Goal: Task Accomplishment & Management: Use online tool/utility

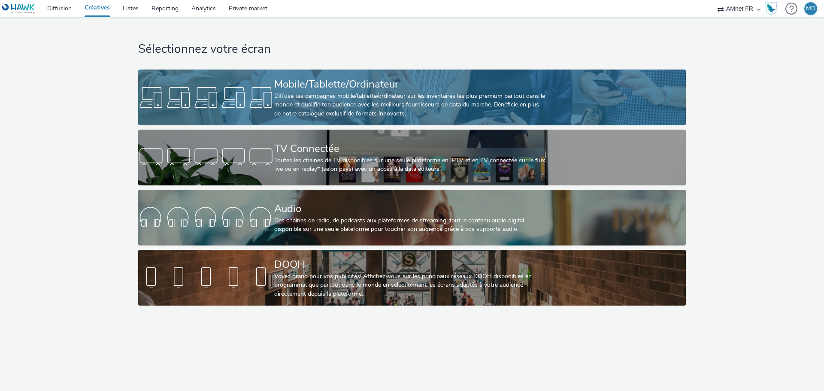
click at [299, 103] on div "Diffuse tes campagnes mobile/tablette/ordinateur sur les inventaires les plus p…" at bounding box center [410, 105] width 272 height 26
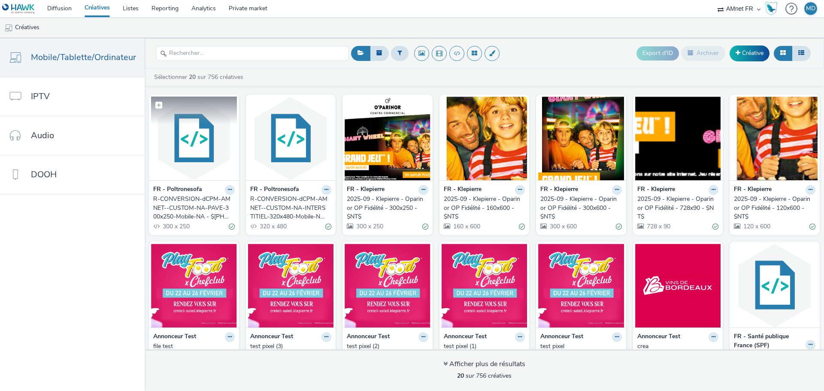
click at [189, 148] on img at bounding box center [194, 139] width 86 height 84
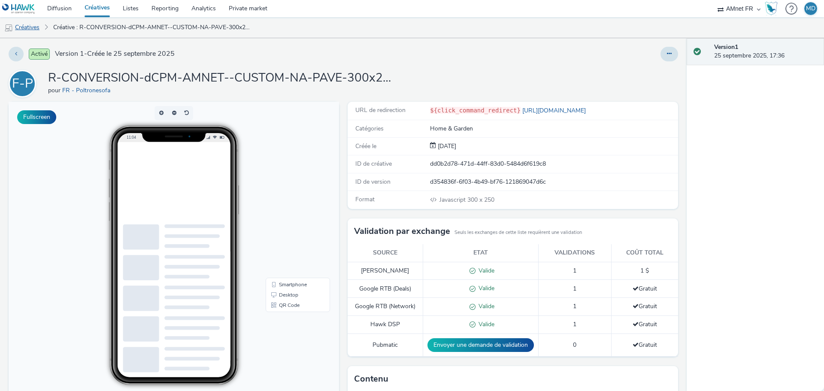
click at [32, 25] on link "Créatives" at bounding box center [22, 27] width 44 height 21
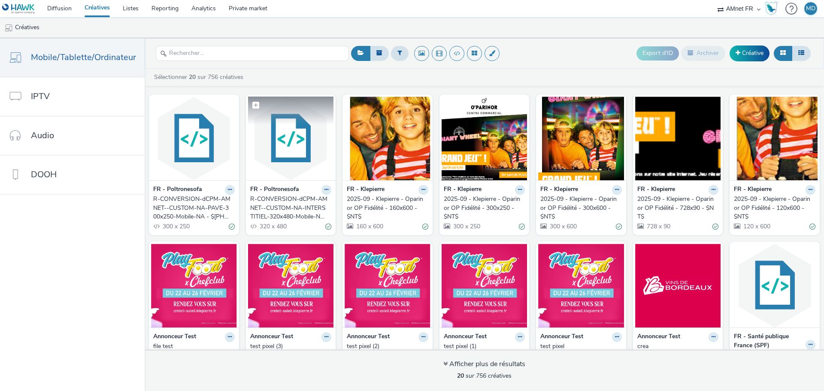
click at [285, 165] on img at bounding box center [291, 139] width 86 height 84
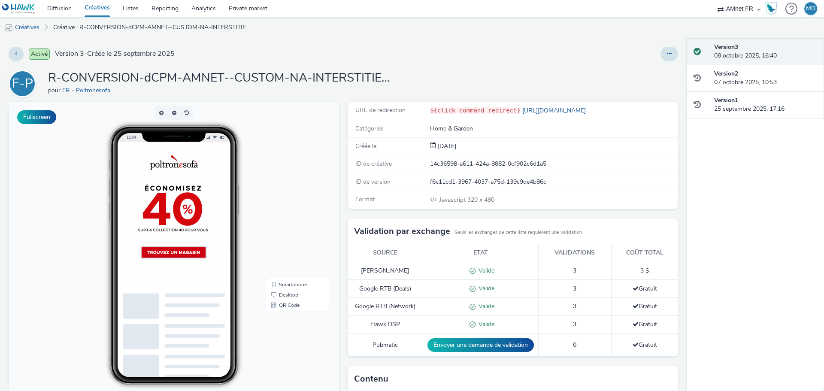
scroll to position [8, 0]
drag, startPoint x: 259, startPoint y: 235, endPoint x: 256, endPoint y: 277, distance: 42.6
drag, startPoint x: 79, startPoint y: 214, endPoint x: 91, endPoint y: 206, distance: 13.9
click at [87, 206] on div "11:04" at bounding box center [173, 255] width 177 height 260
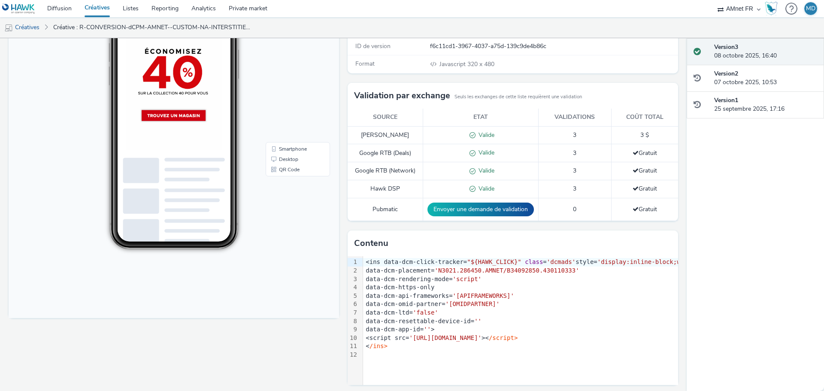
scroll to position [139, 0]
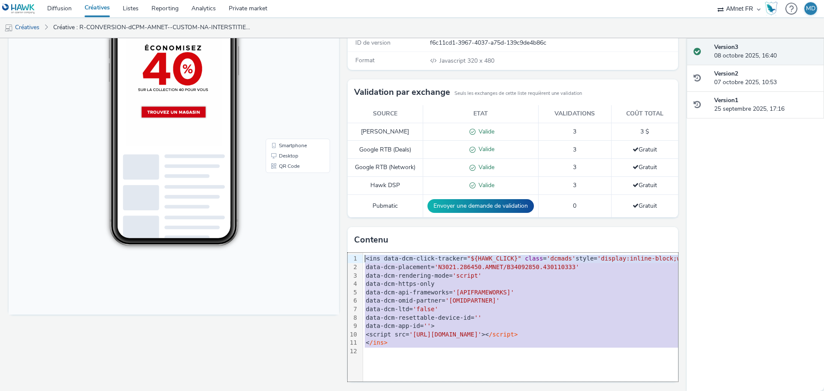
drag, startPoint x: 388, startPoint y: 348, endPoint x: 359, endPoint y: 255, distance: 96.9
click at [363, 255] on div "<ins data-dcm-click-tracker= "${HAWK_CLICK}" class = 'dcmads' style= 'display:i…" at bounding box center [565, 305] width 405 height 104
copy div "<ins data-dcm-click-tracker= "${HAWK_CLICK}" class = 'dcmads' style= 'display:i…"
click at [25, 26] on link "Créatives" at bounding box center [22, 27] width 44 height 21
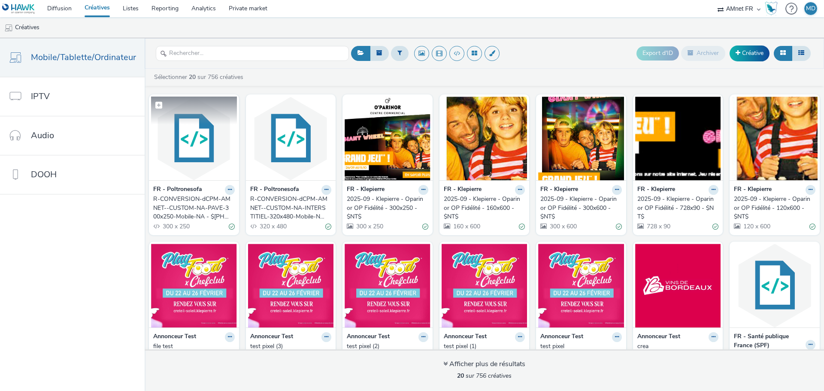
click at [197, 144] on img at bounding box center [194, 139] width 86 height 84
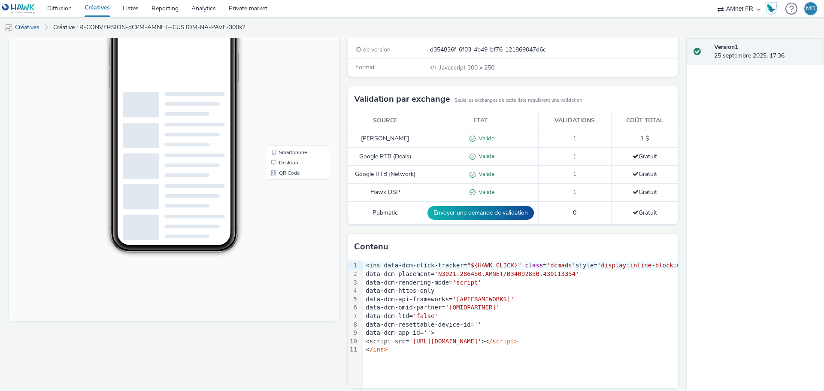
scroll to position [139, 0]
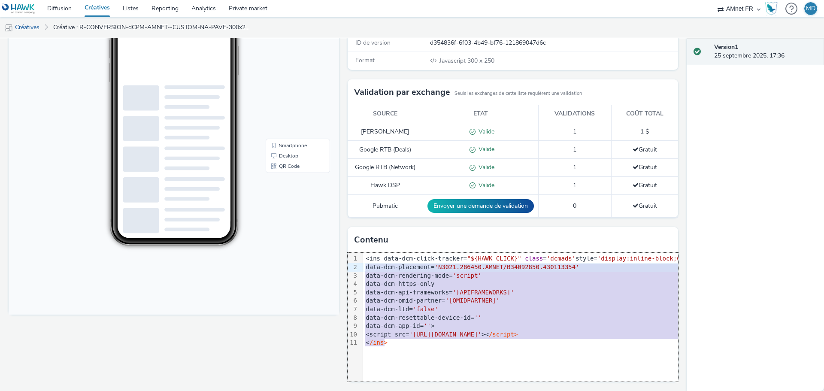
drag, startPoint x: 429, startPoint y: 312, endPoint x: 336, endPoint y: 238, distance: 118.8
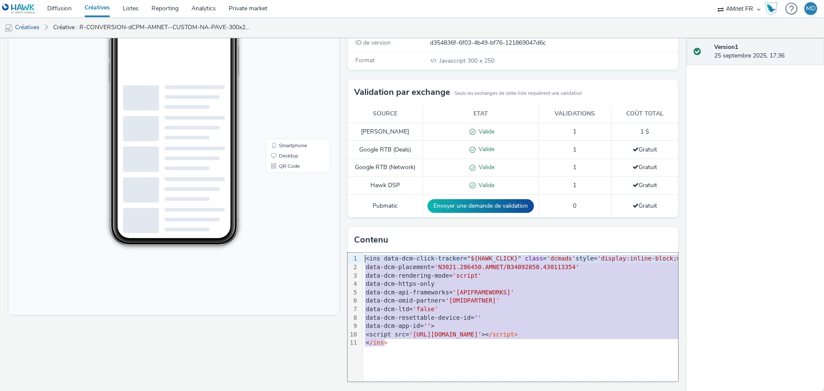
drag, startPoint x: 400, startPoint y: 343, endPoint x: 354, endPoint y: 251, distance: 103.3
click at [354, 251] on div "Contenu 99 1 2 3 4 5 6 7 8 9 10 11 › <ins data-dcm-click-tracker= "${HAWK_CLICK…" at bounding box center [513, 304] width 330 height 155
copy div "<ins data-dcm-click-tracker= "${HAWK_CLICK}" class = 'dcmads' style= 'display:i…"
click at [393, 348] on div "<ins data-dcm-click-tracker= "${HAWK_CLICK}" class = 'dcmads' style= 'display:i…" at bounding box center [565, 301] width 405 height 96
drag, startPoint x: 405, startPoint y: 310, endPoint x: 327, endPoint y: 240, distance: 104.2
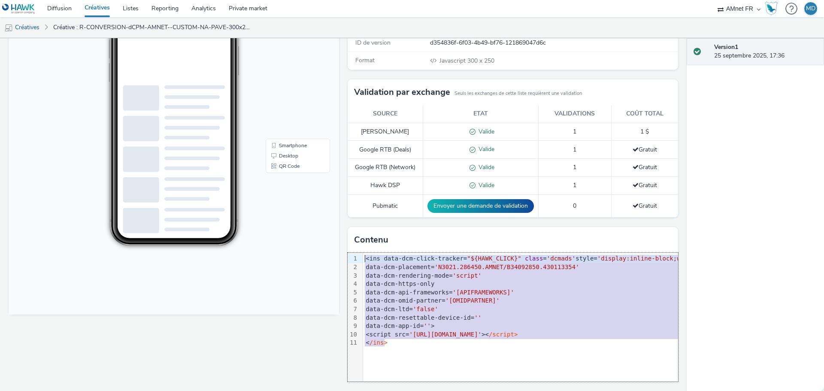
copy div "<ins data-dcm-click-tracker= "${HAWK_CLICK}" class = 'dcmads' style= 'display:i…"
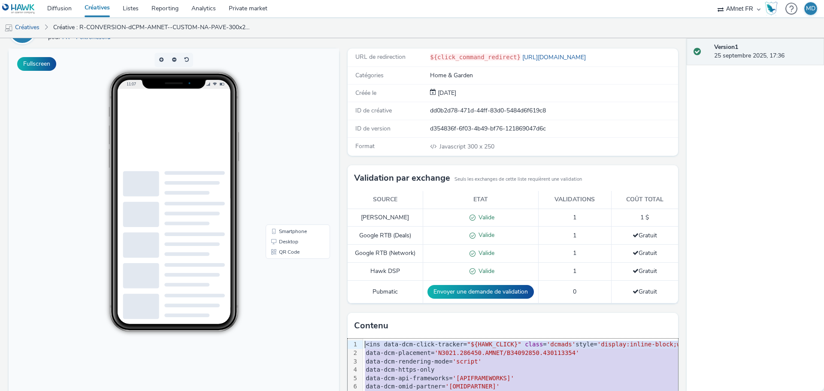
scroll to position [8, 0]
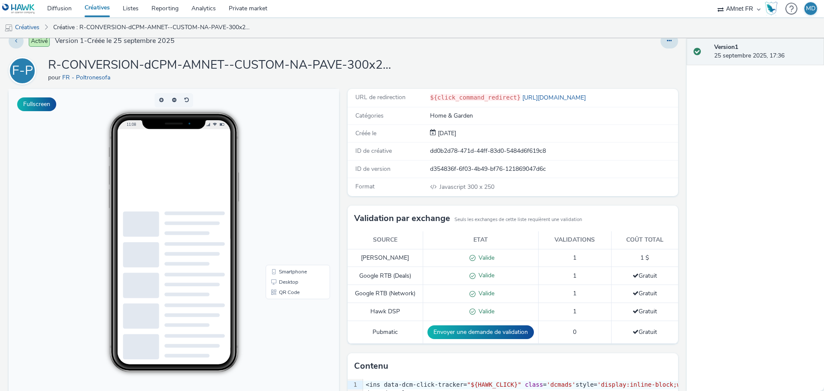
scroll to position [10, 0]
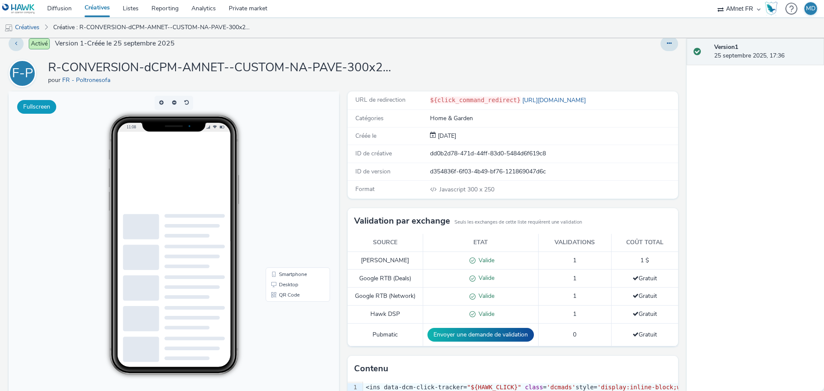
click at [39, 108] on button "Fullscreen" at bounding box center [36, 107] width 39 height 14
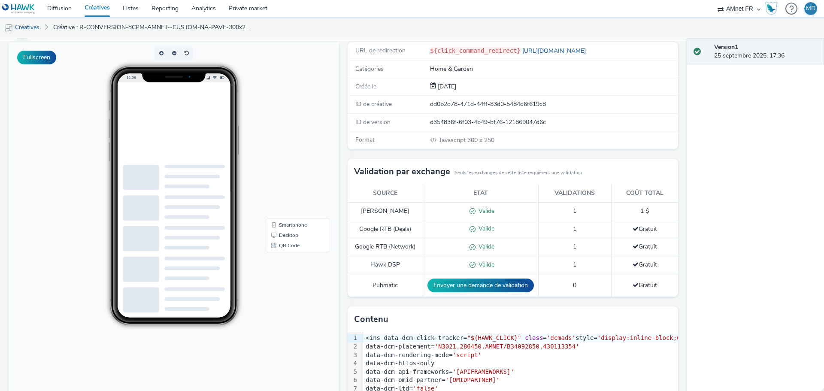
scroll to position [139, 0]
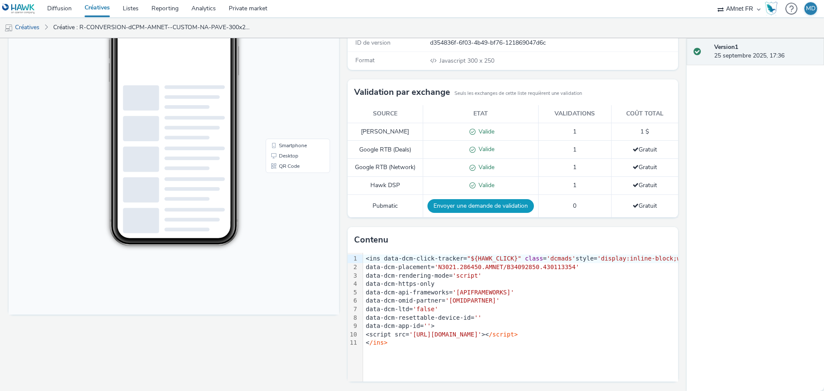
click at [464, 205] on button "Envoyer une demande de validation" at bounding box center [480, 206] width 106 height 14
click at [29, 26] on link "Créatives" at bounding box center [22, 27] width 44 height 21
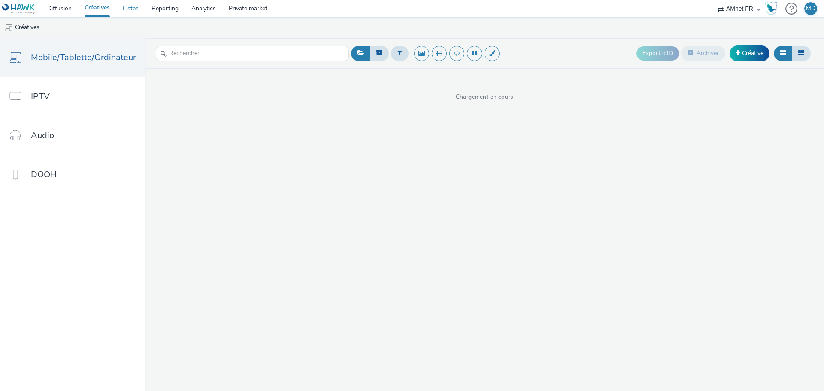
click at [123, 8] on link "Listes" at bounding box center [130, 8] width 29 height 17
